Goal: Information Seeking & Learning: Learn about a topic

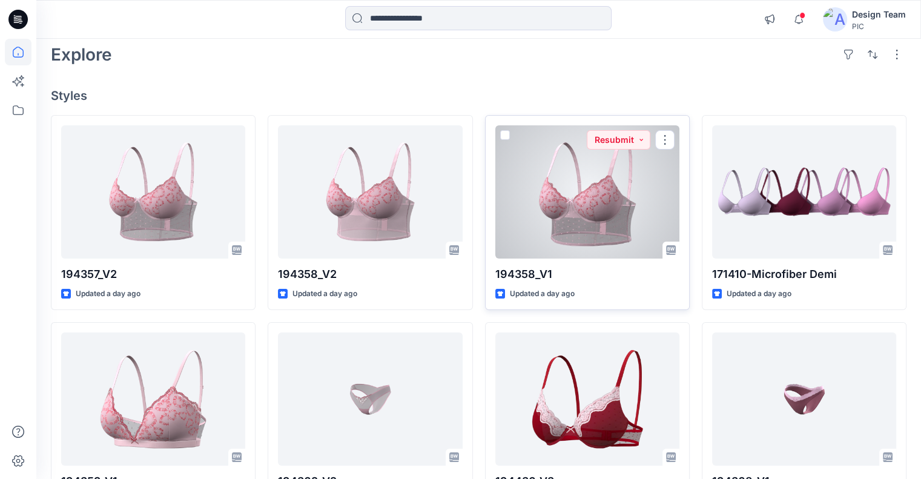
scroll to position [121, 0]
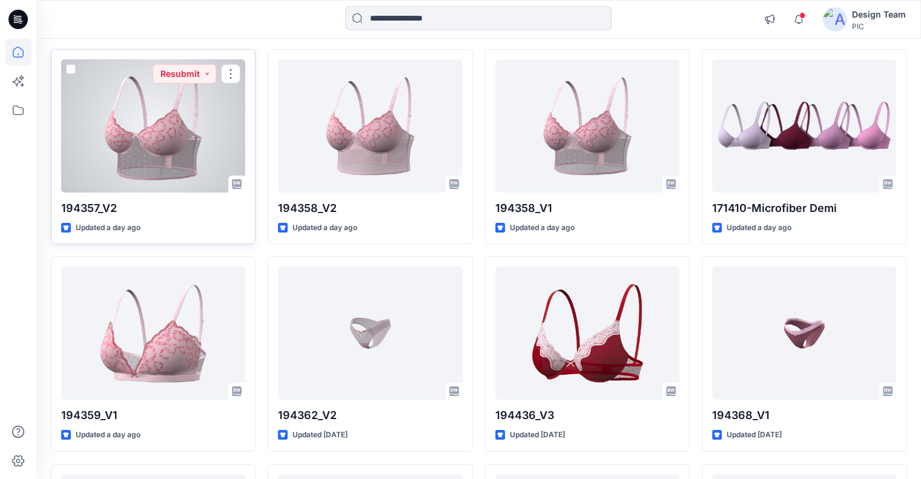
click at [213, 164] on div at bounding box center [153, 125] width 184 height 133
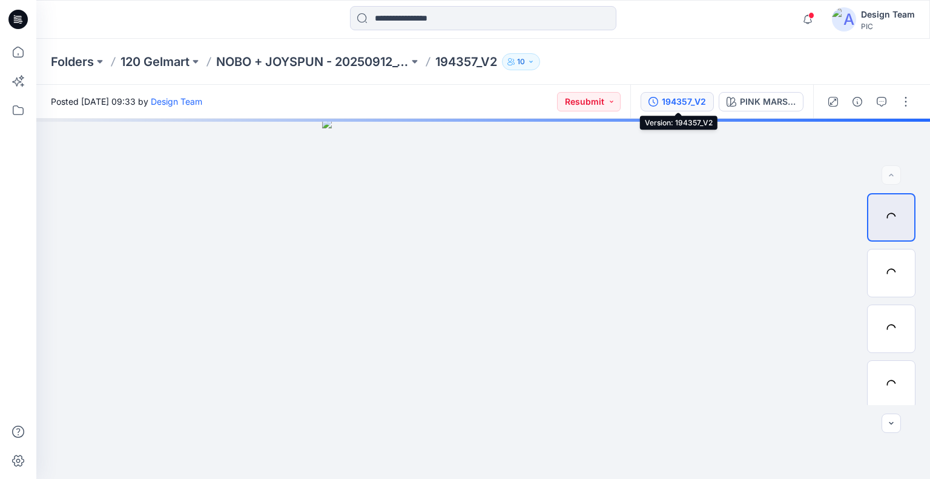
click at [660, 94] on button "194357_V2" at bounding box center [677, 101] width 73 height 19
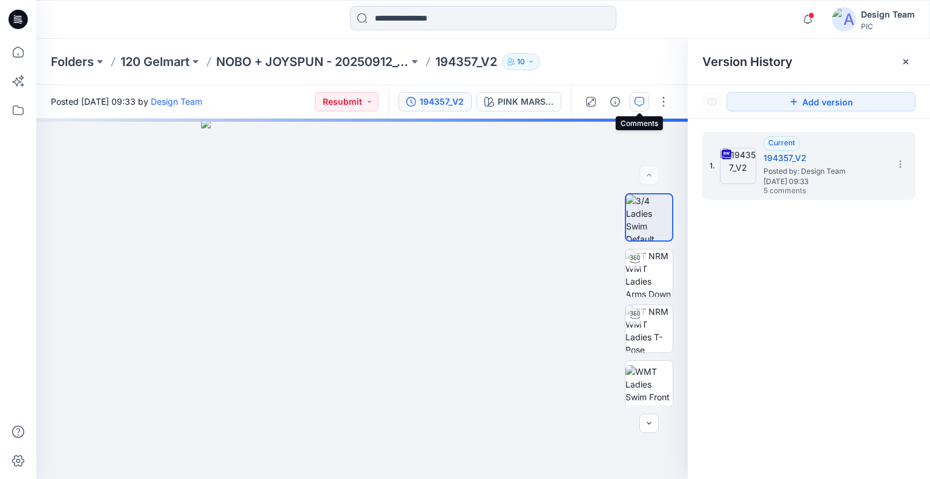
click at [646, 93] on button "button" at bounding box center [639, 101] width 19 height 19
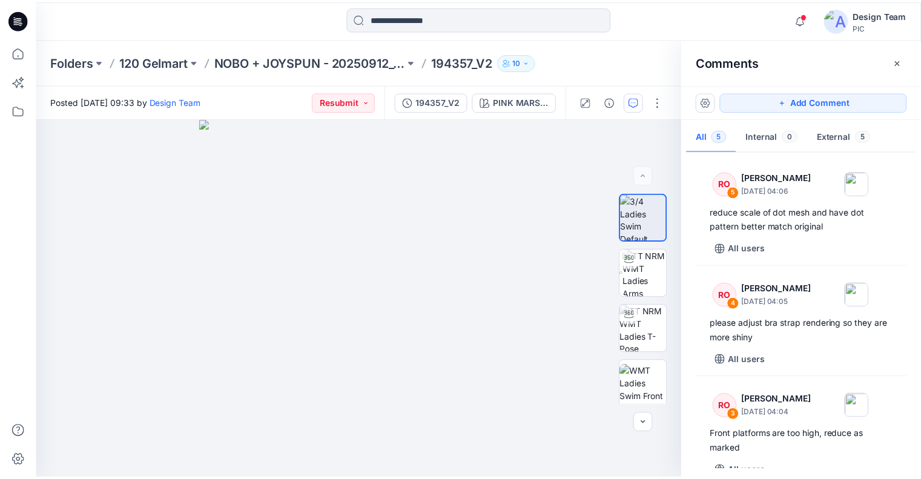
scroll to position [121, 0]
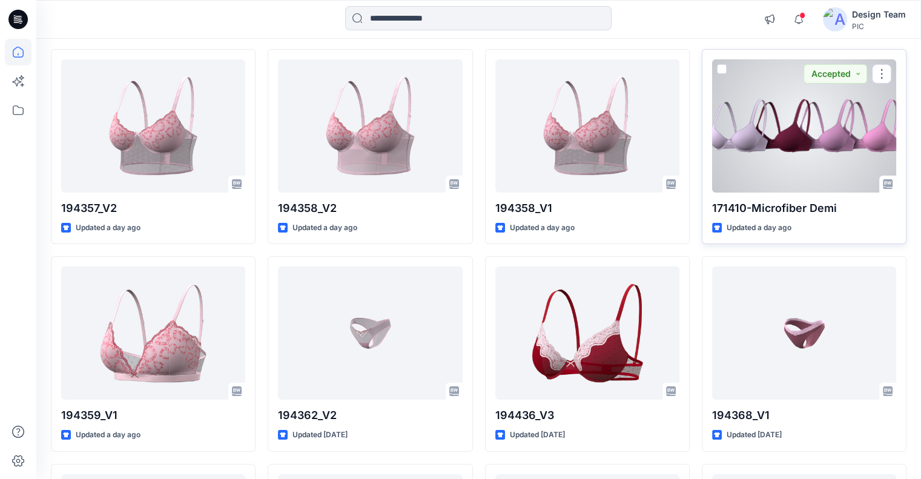
click at [784, 145] on div at bounding box center [804, 125] width 184 height 133
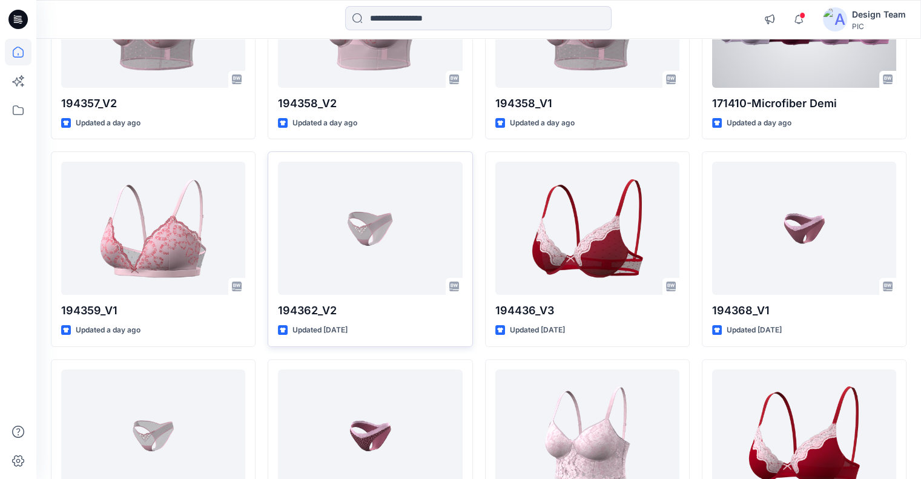
scroll to position [242, 0]
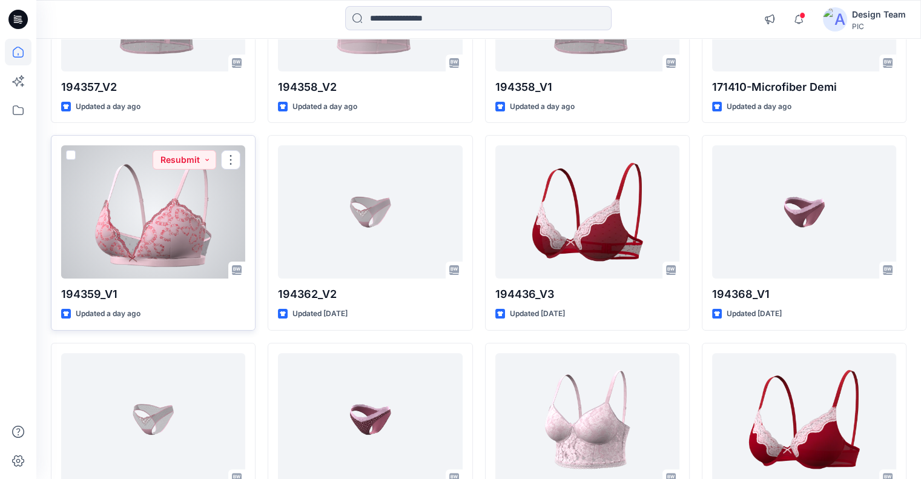
click at [155, 182] on div at bounding box center [153, 211] width 184 height 133
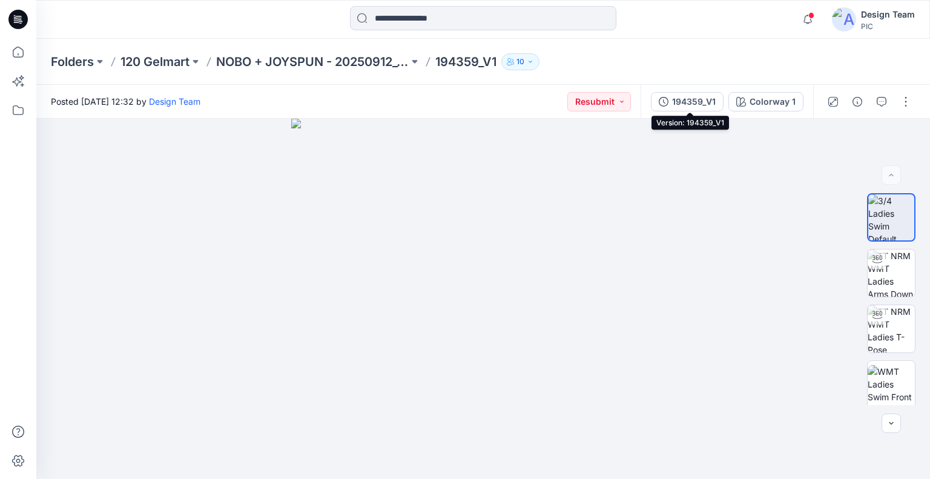
click at [687, 107] on div "194359_V1" at bounding box center [694, 101] width 44 height 13
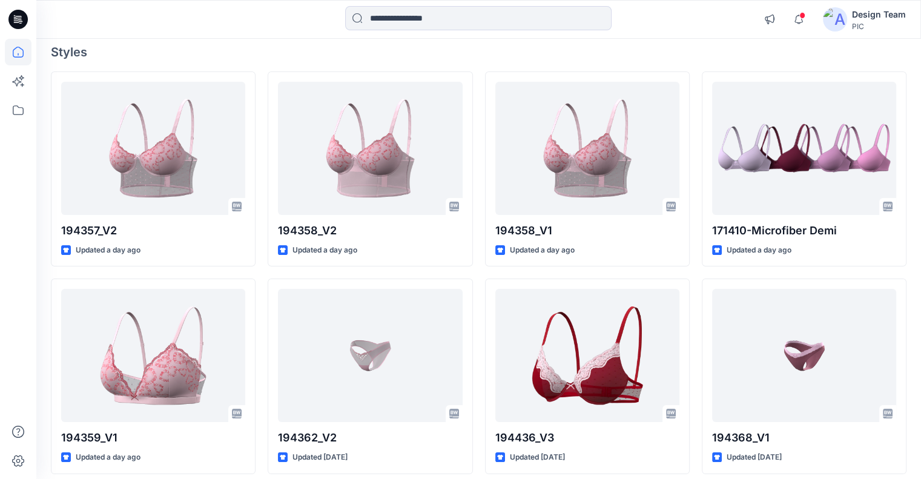
scroll to position [121, 0]
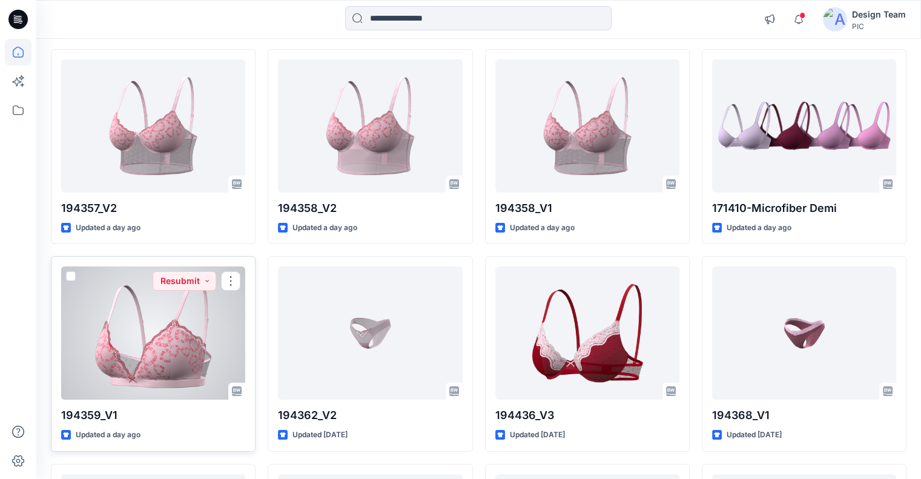
click at [99, 300] on div at bounding box center [153, 332] width 184 height 133
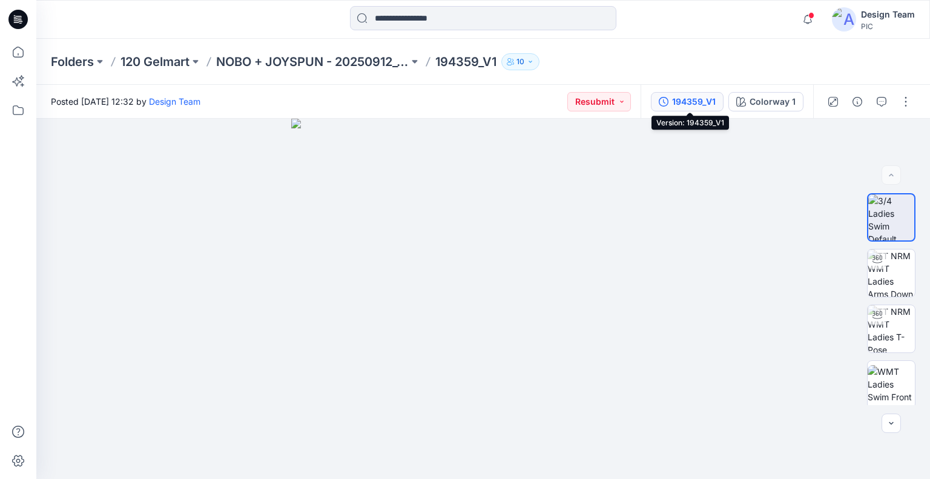
click at [693, 101] on div "194359_V1" at bounding box center [694, 101] width 44 height 13
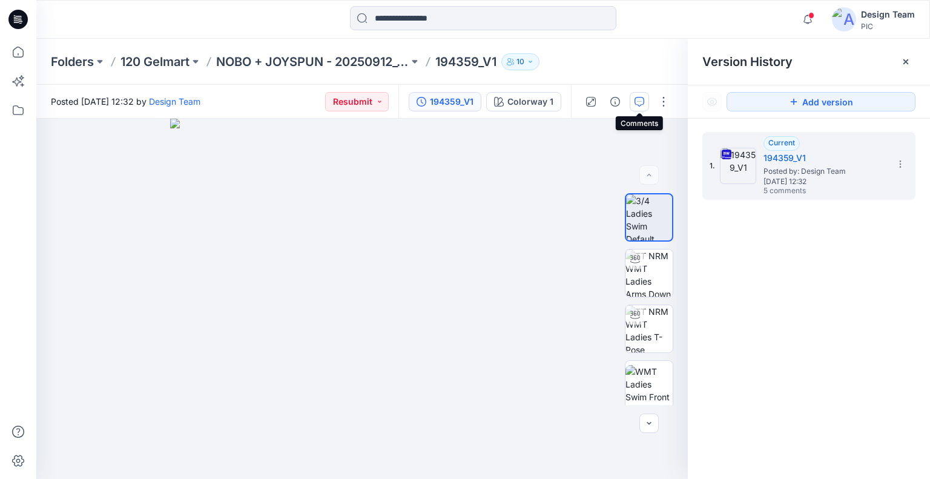
click at [643, 99] on icon "button" at bounding box center [640, 102] width 10 height 10
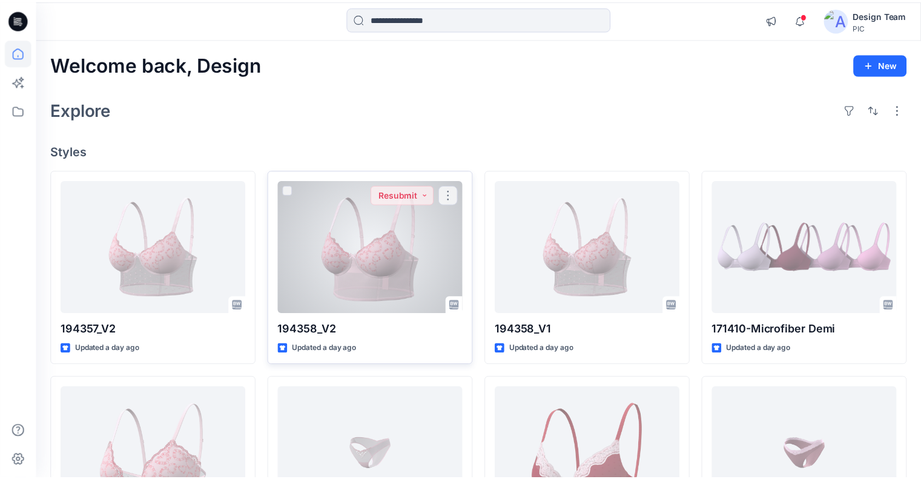
scroll to position [121, 0]
